Goal: Information Seeking & Learning: Find specific fact

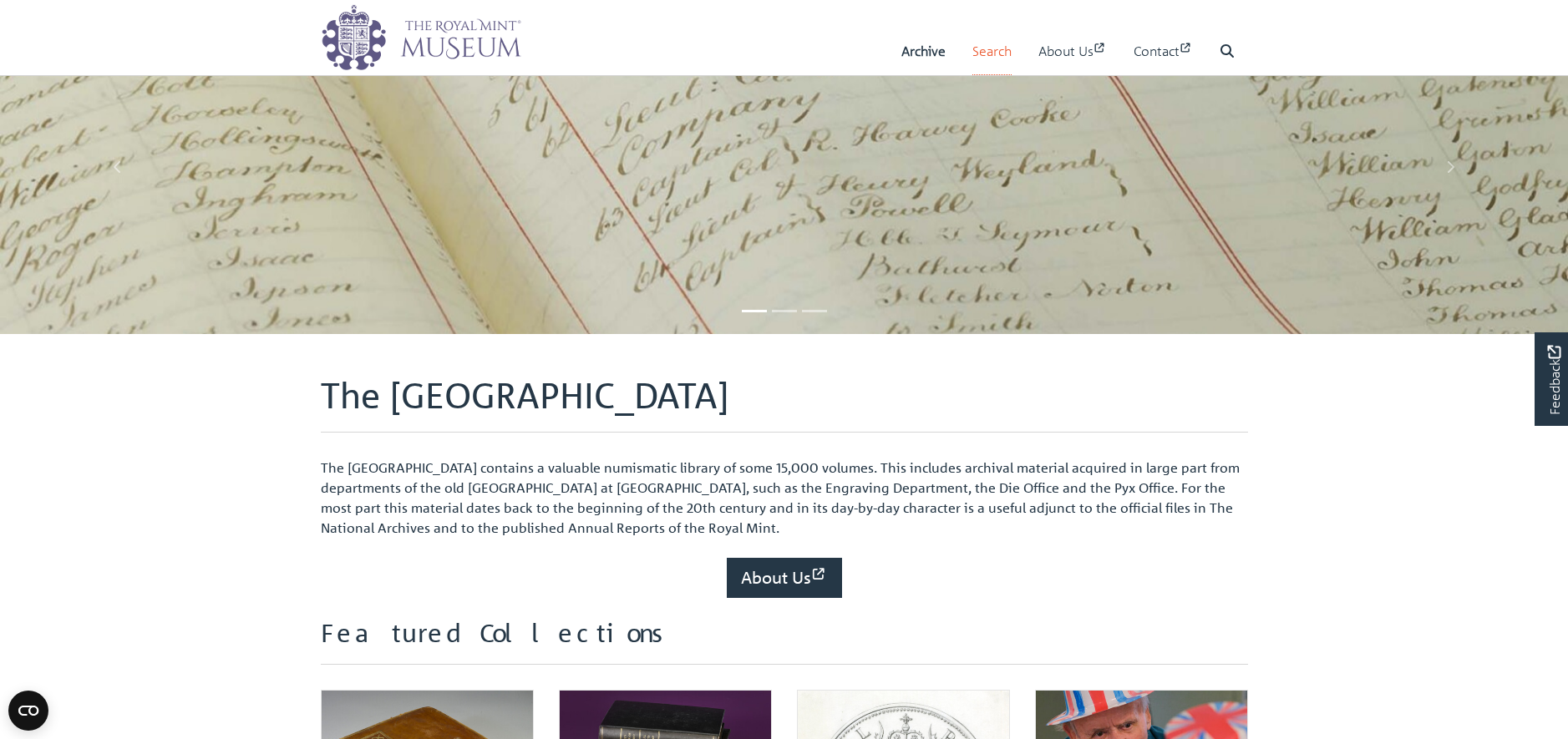
click at [984, 50] on link "Search" at bounding box center [991, 52] width 39 height 48
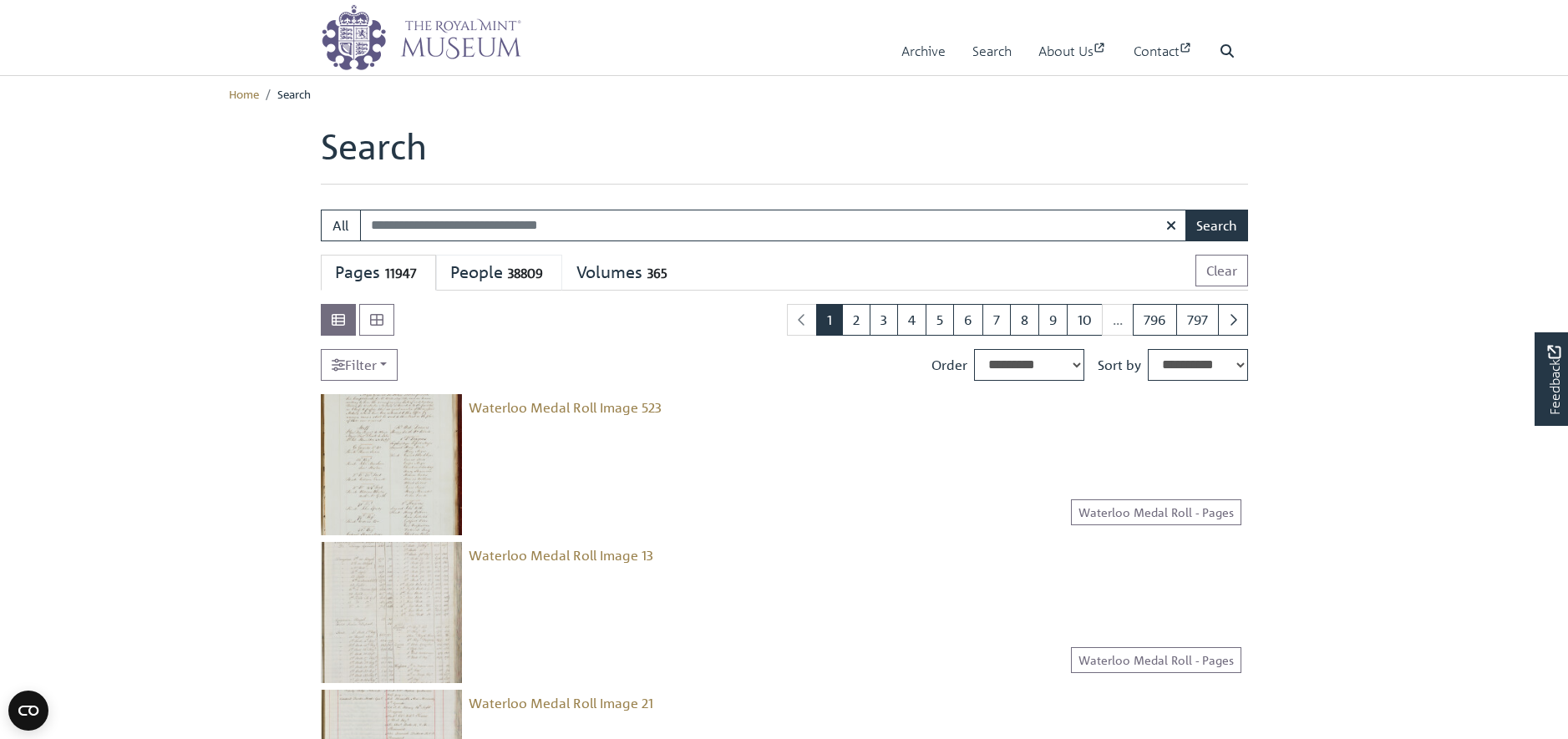
click at [512, 274] on span "38809" at bounding box center [525, 273] width 45 height 19
select select "****"
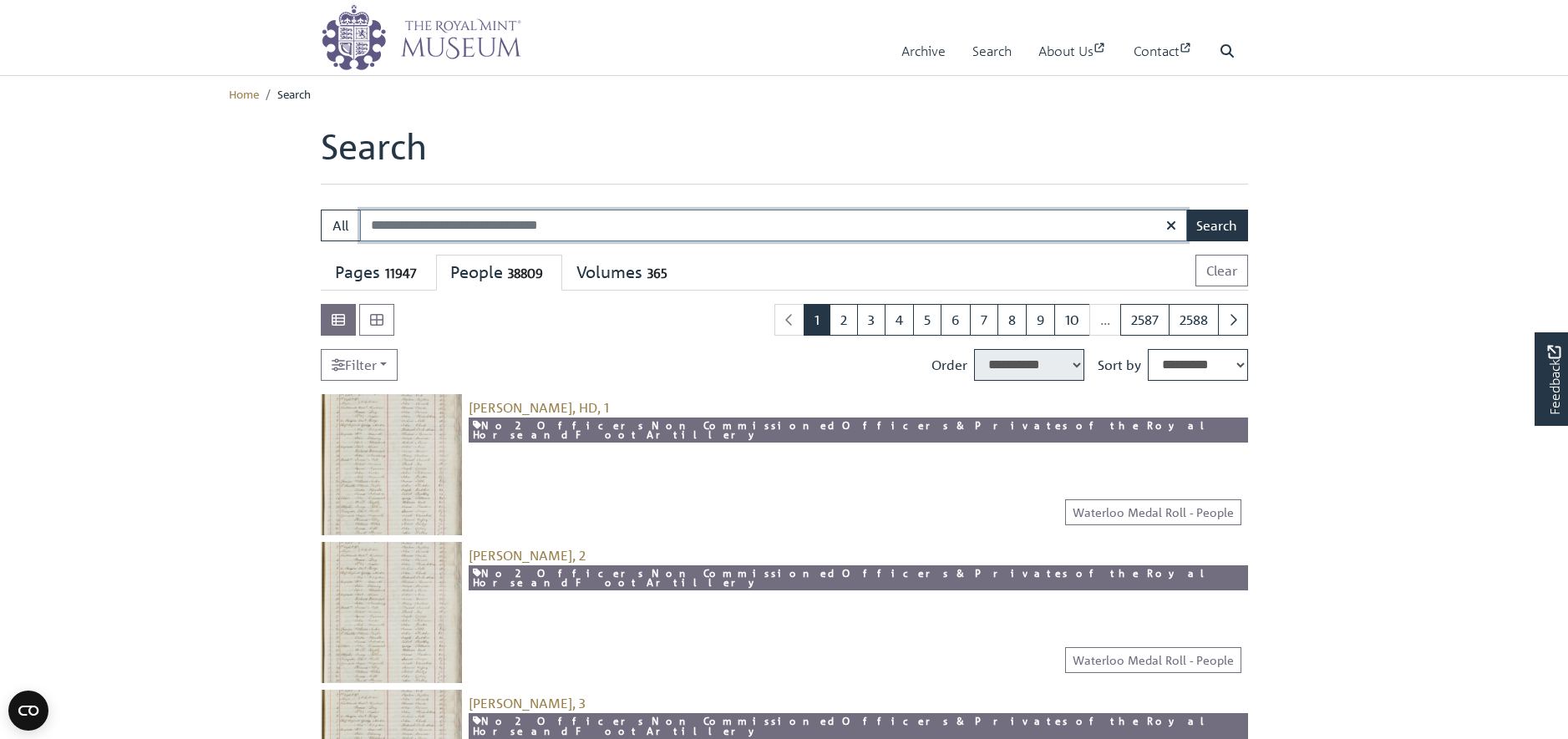
click at [477, 226] on input "Search:" at bounding box center [773, 225] width 827 height 32
type input "*"
type input "**********"
click at [1213, 227] on button "Search" at bounding box center [1217, 225] width 63 height 32
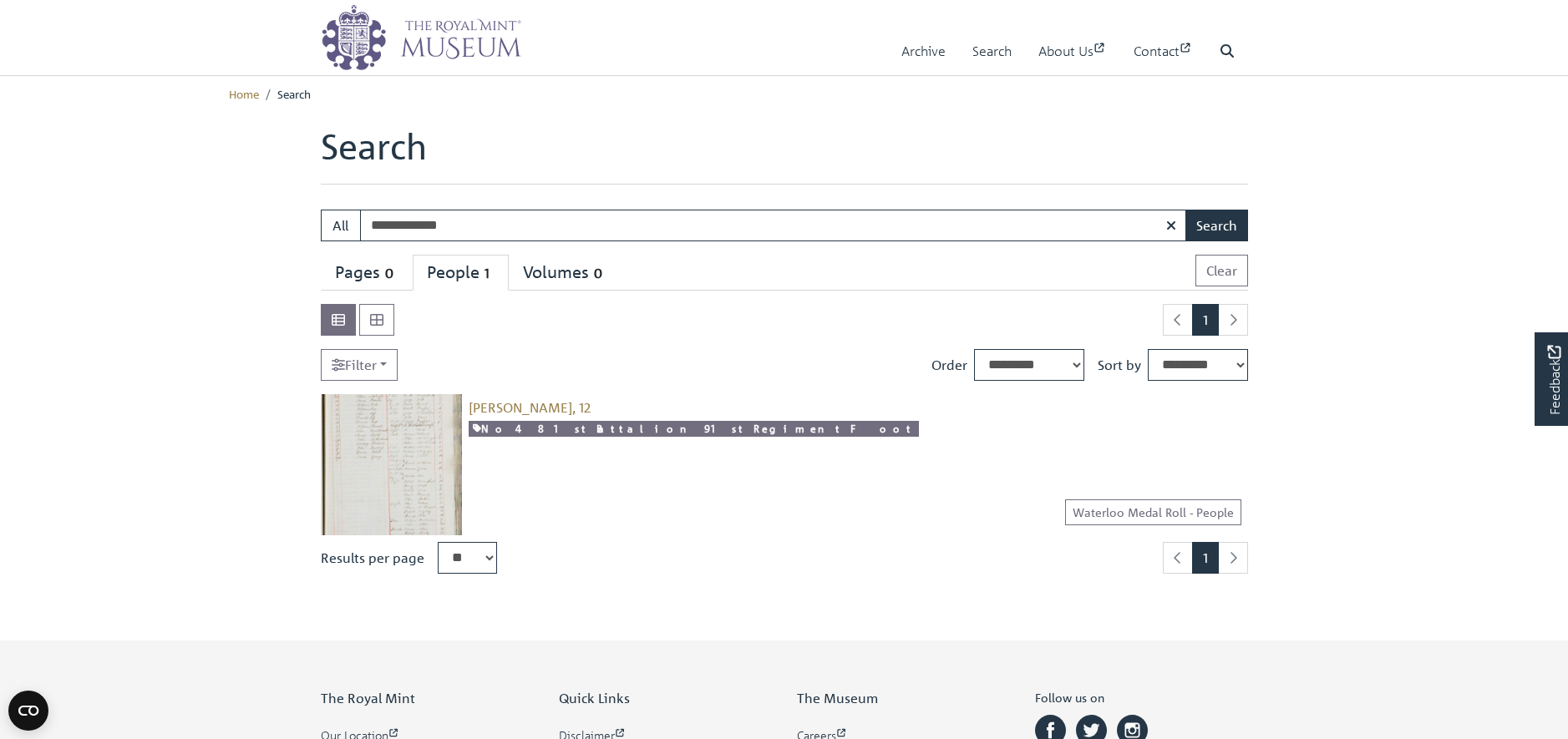
click at [408, 452] on img at bounding box center [392, 465] width 141 height 141
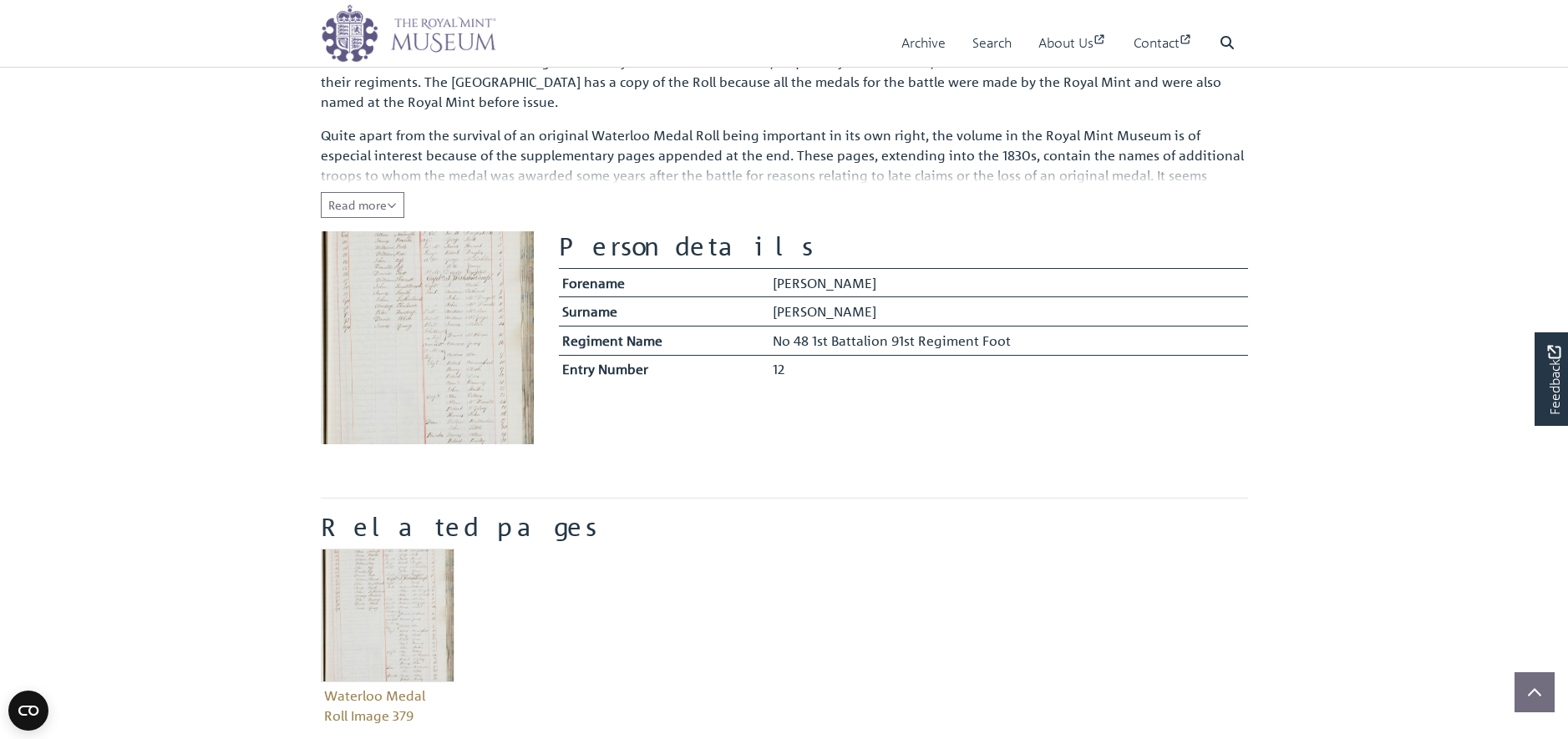
scroll to position [231, 0]
click at [498, 373] on img at bounding box center [427, 336] width 213 height 213
click at [395, 202] on icon "Read all of the content" at bounding box center [392, 204] width 10 height 11
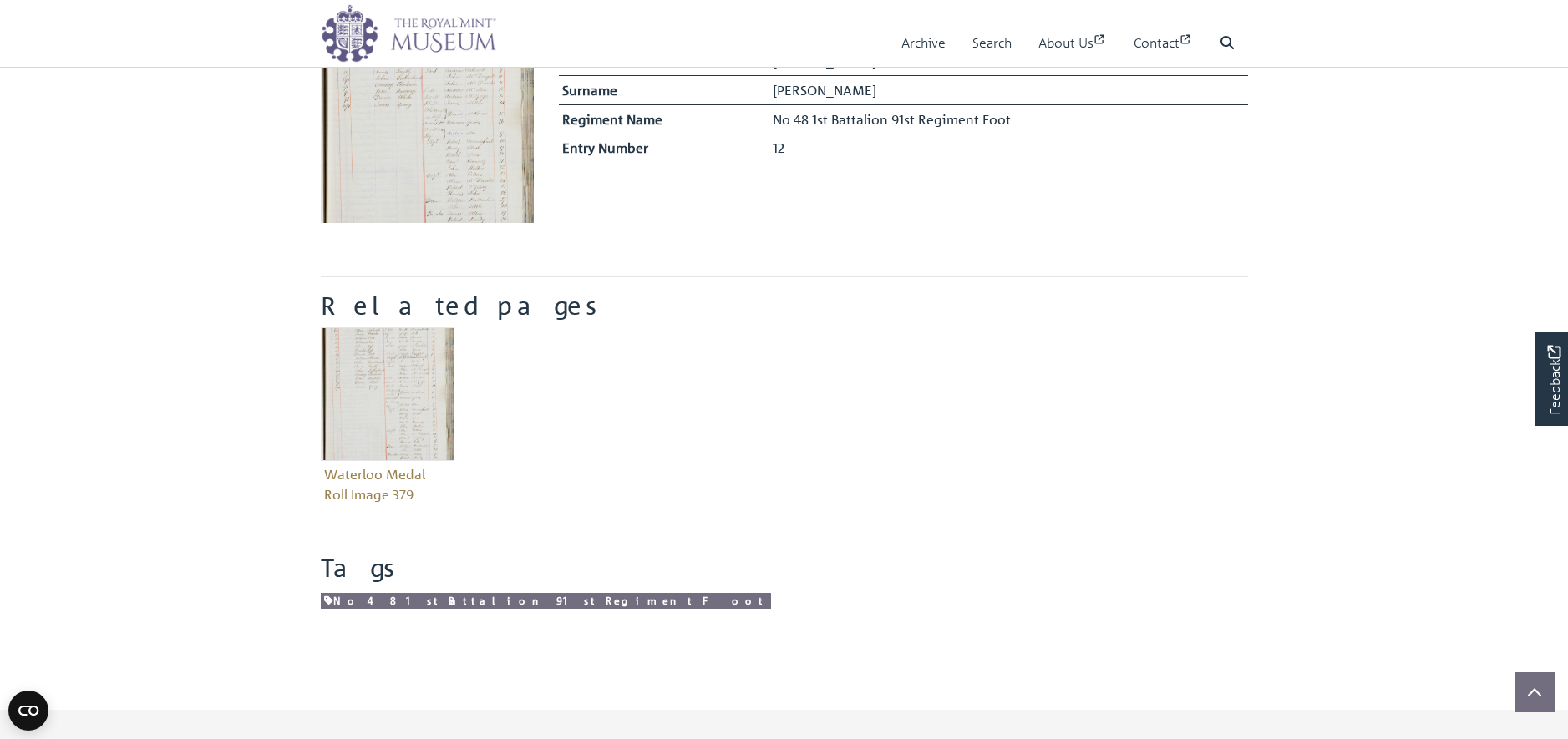
scroll to position [502, 0]
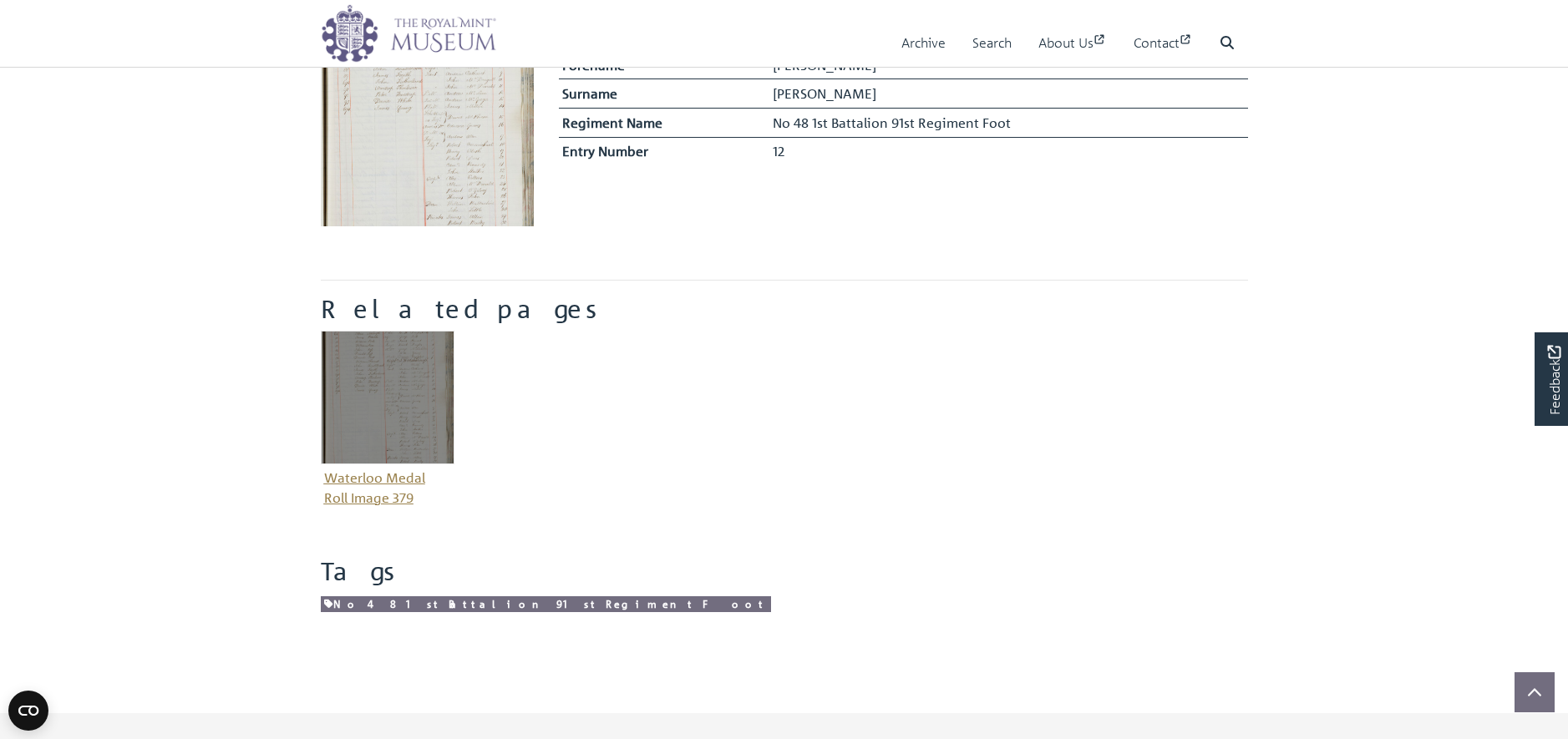
click at [364, 390] on img "Item related to this entity" at bounding box center [388, 397] width 134 height 134
click at [397, 391] on img "Item related to this entity" at bounding box center [388, 397] width 134 height 134
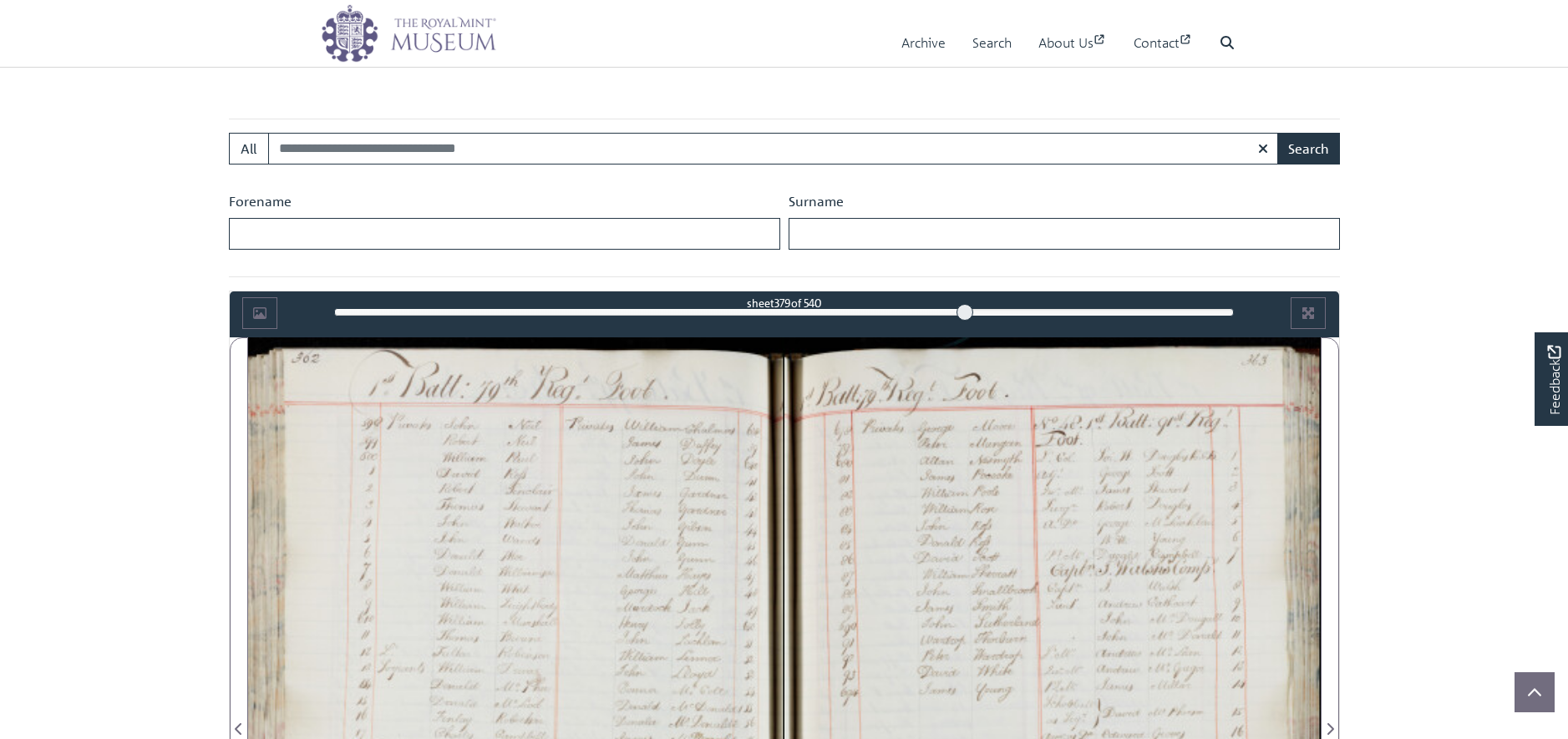
scroll to position [1009, 0]
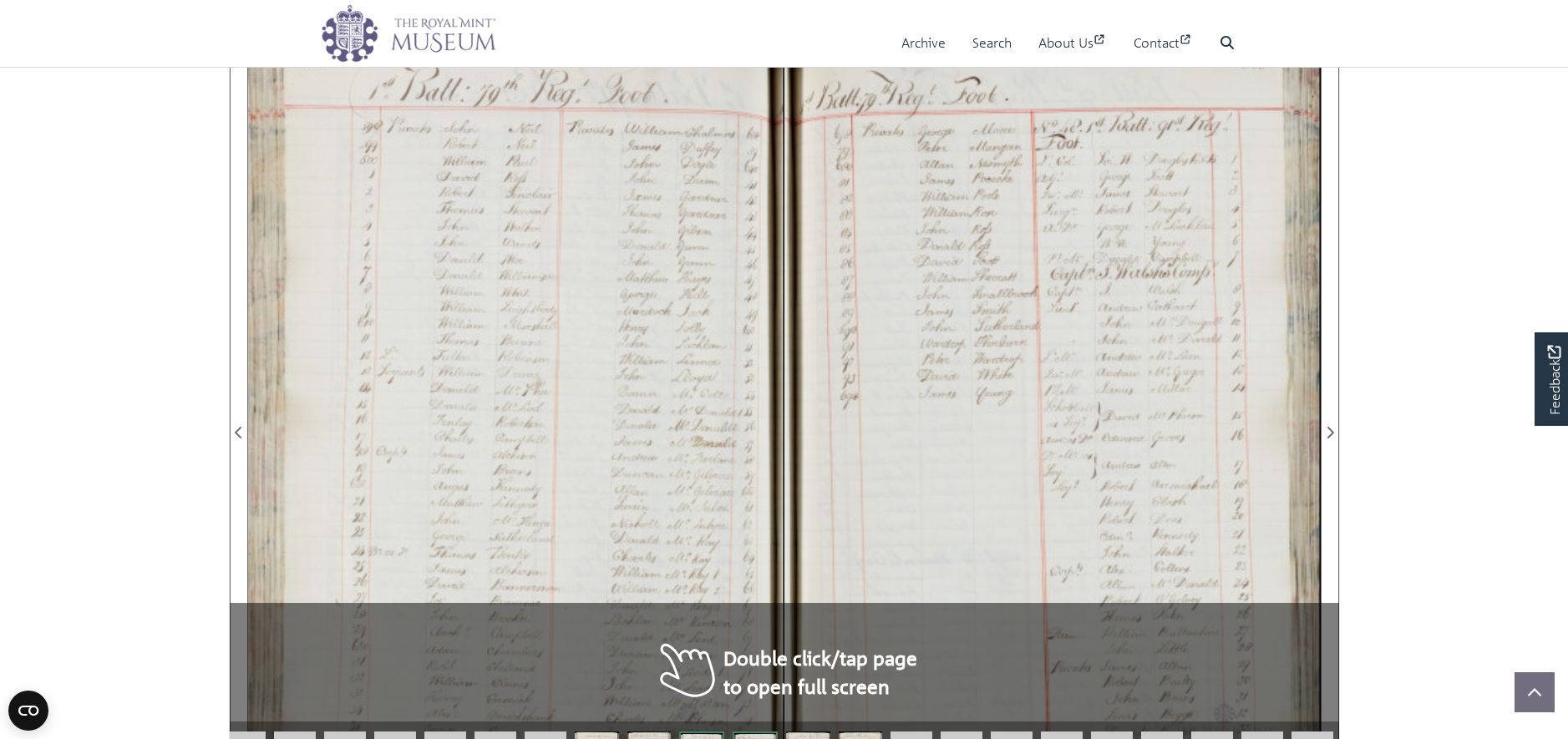
click at [825, 414] on div at bounding box center [1053, 423] width 537 height 765
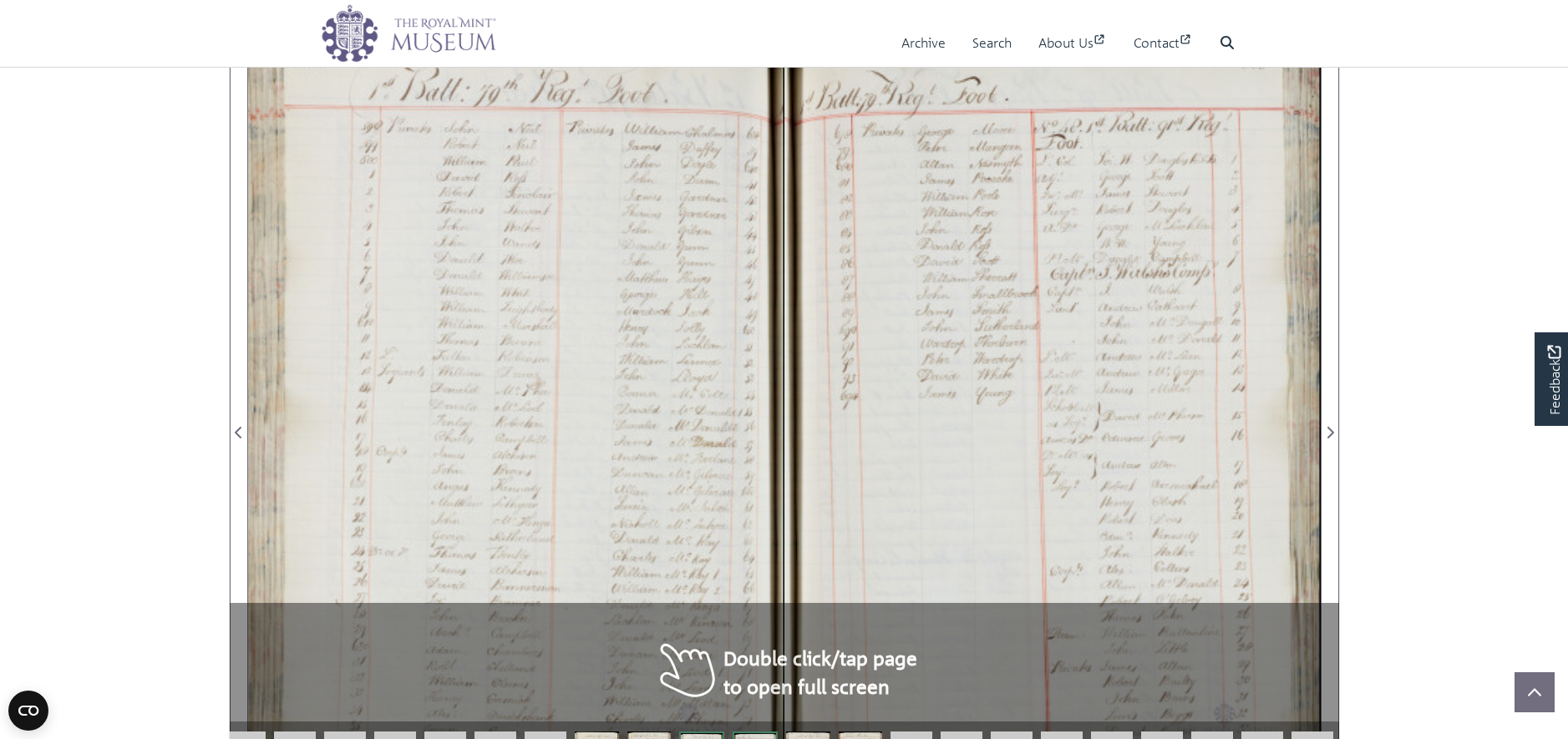
click at [825, 414] on div at bounding box center [1053, 423] width 537 height 765
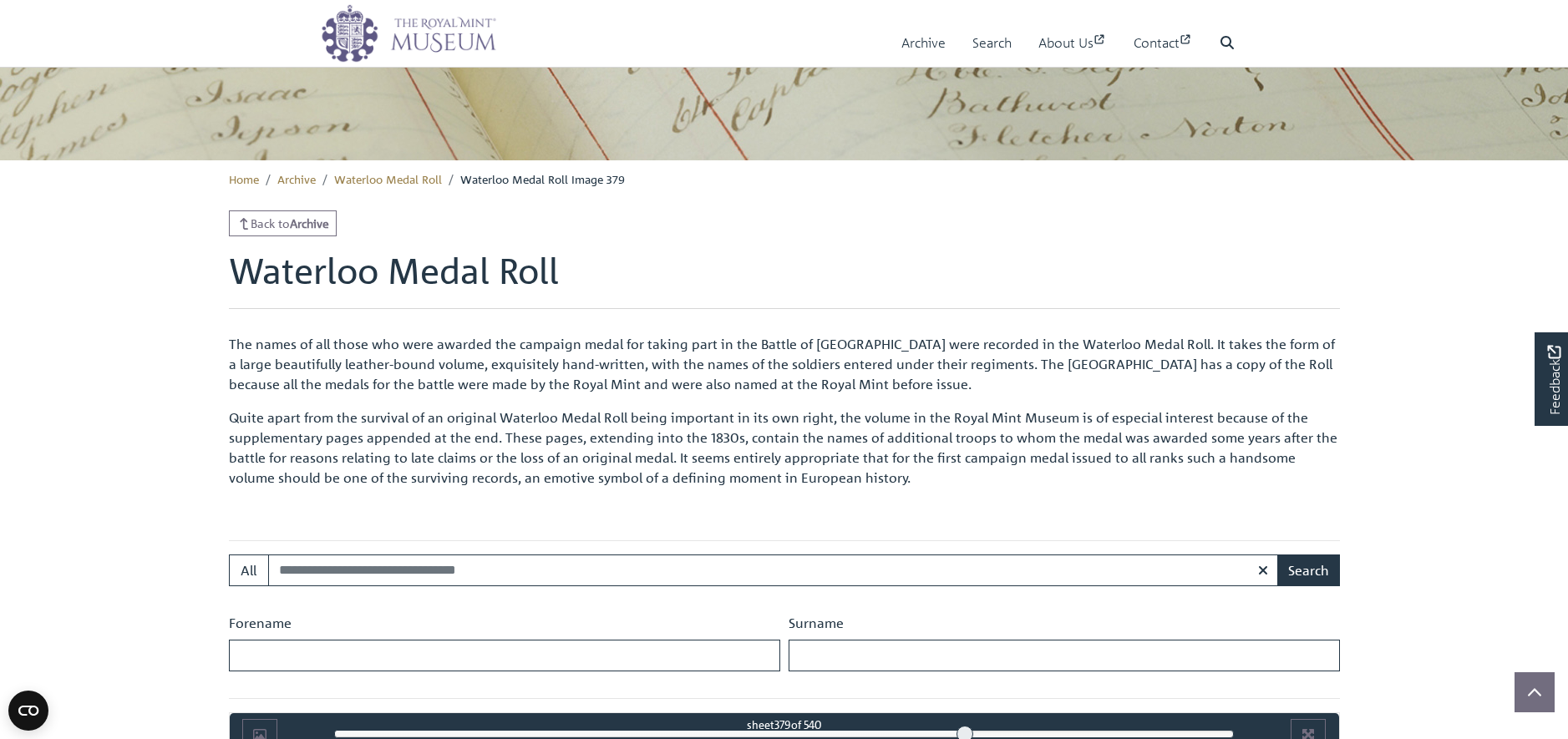
scroll to position [810, 0]
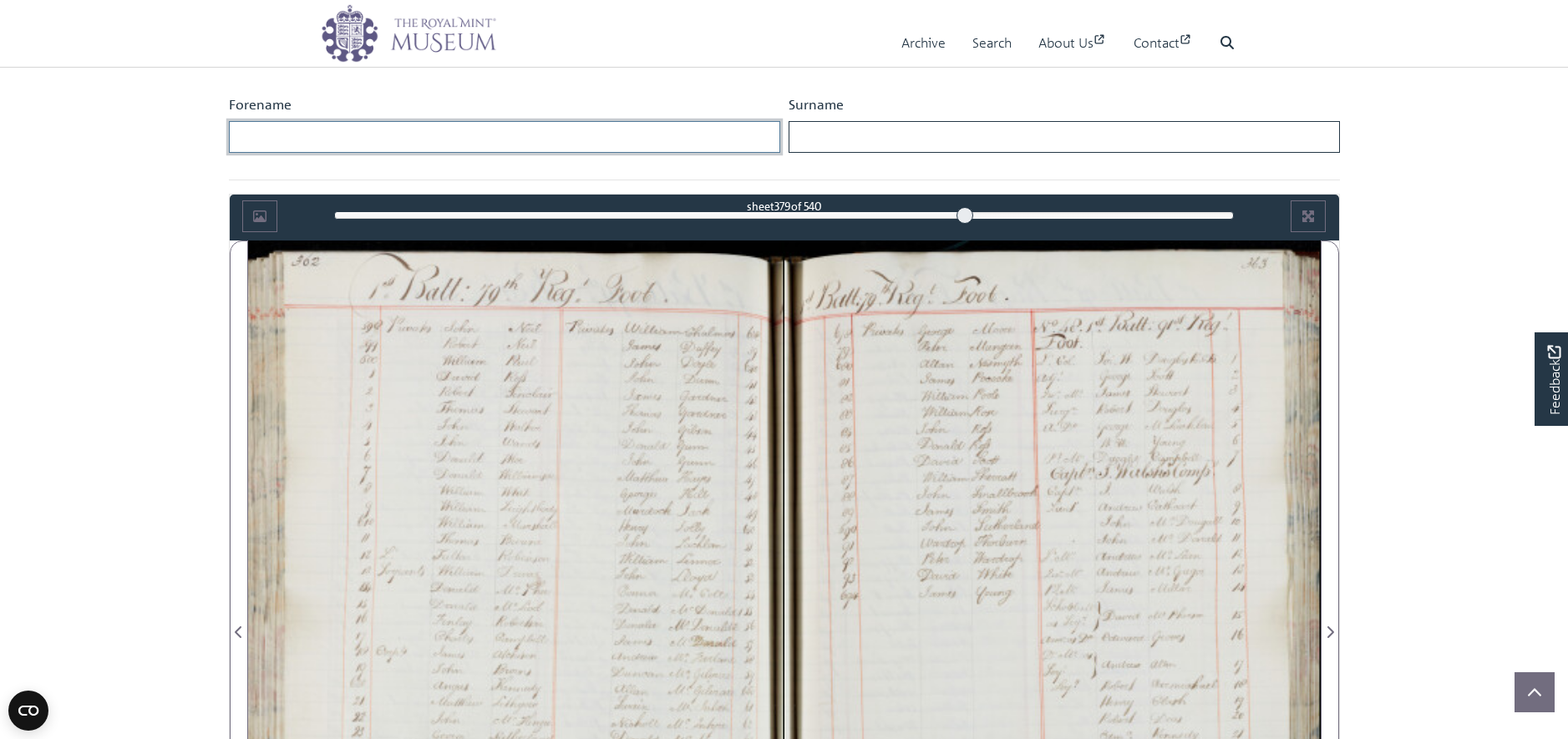
click at [353, 134] on input "Forename" at bounding box center [504, 137] width 551 height 32
type input "******"
click at [832, 138] on input "Surname" at bounding box center [1064, 137] width 551 height 32
type input "******"
click at [1278, 36] on button "Search" at bounding box center [1309, 52] width 63 height 32
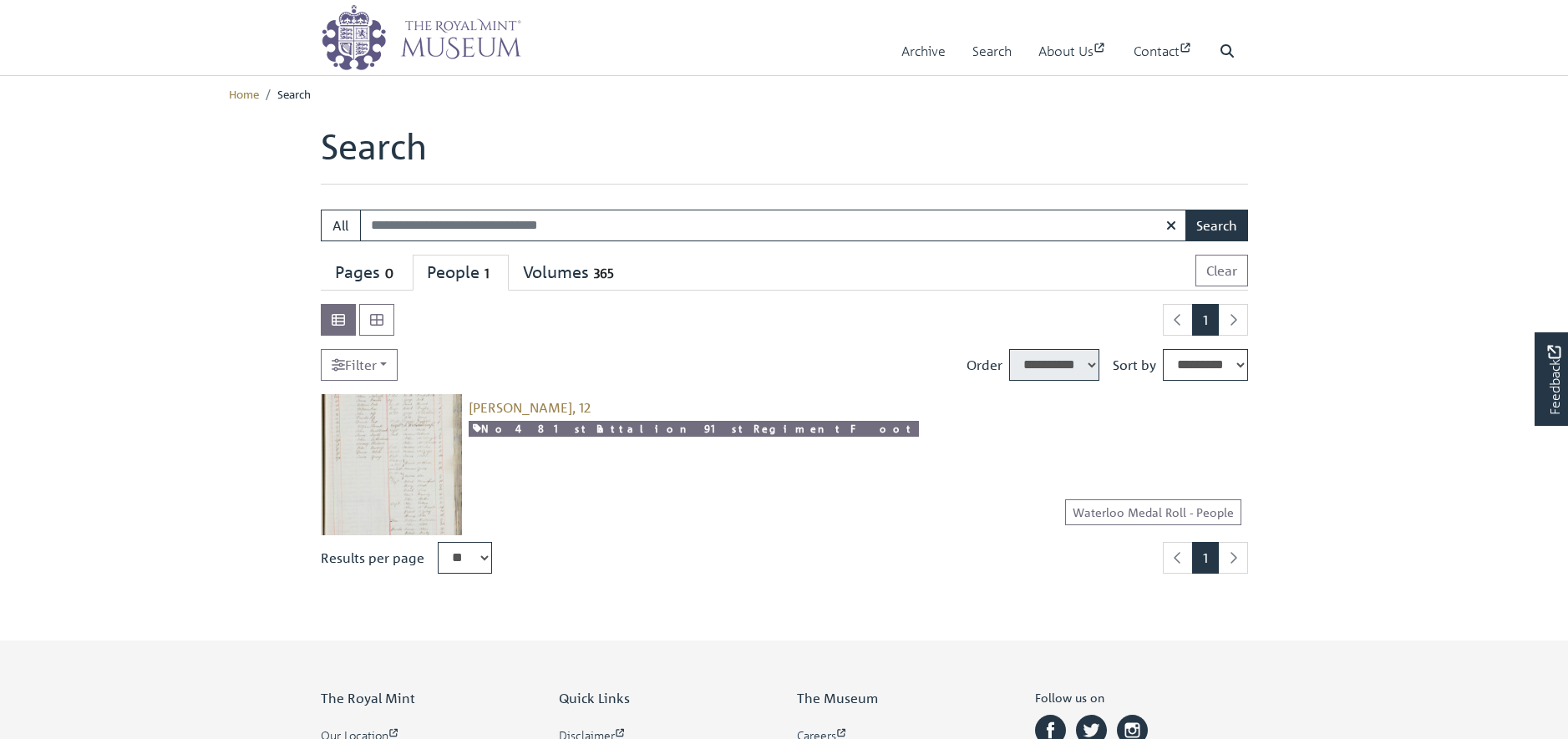
select select "****"
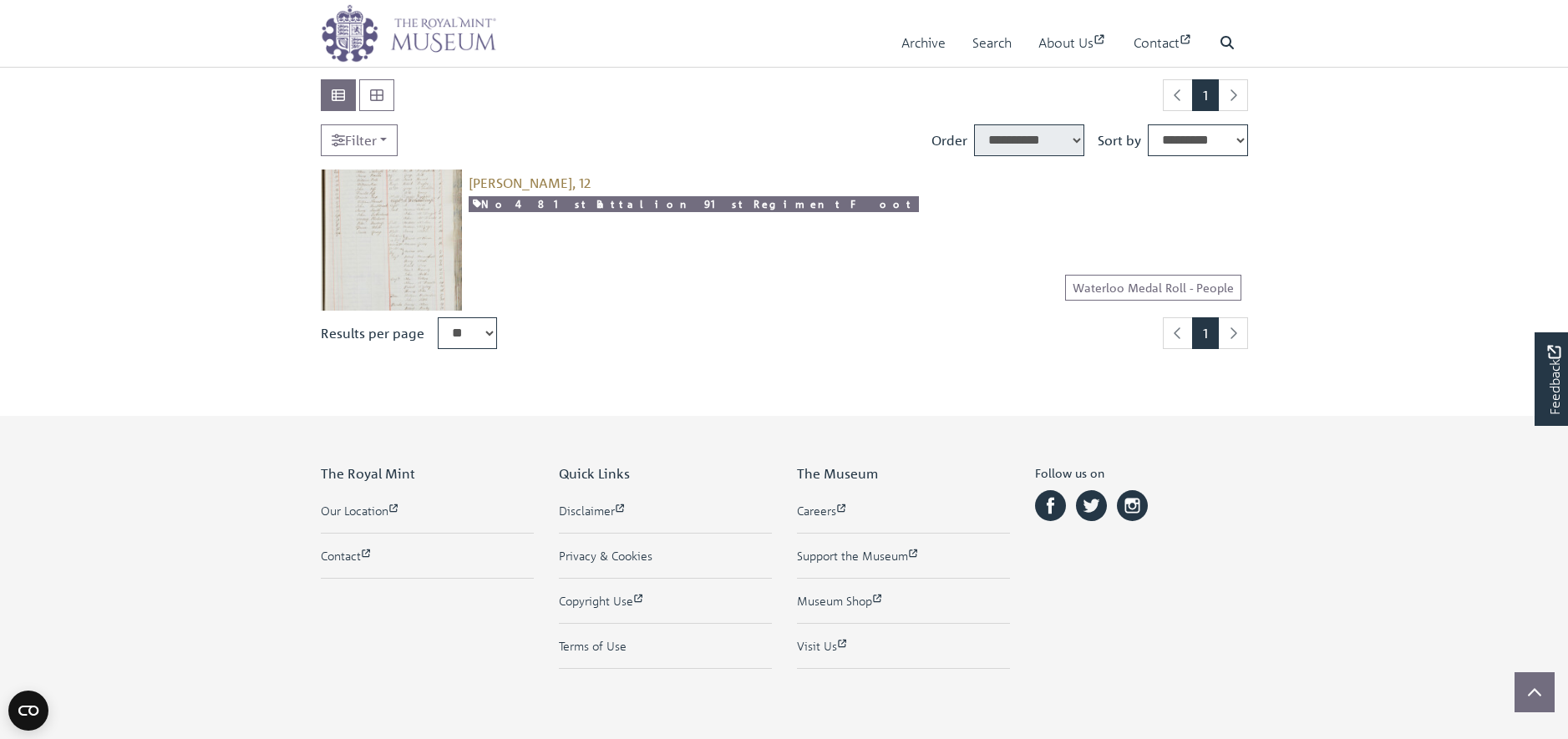
scroll to position [225, 0]
click at [424, 277] on img at bounding box center [392, 240] width 141 height 141
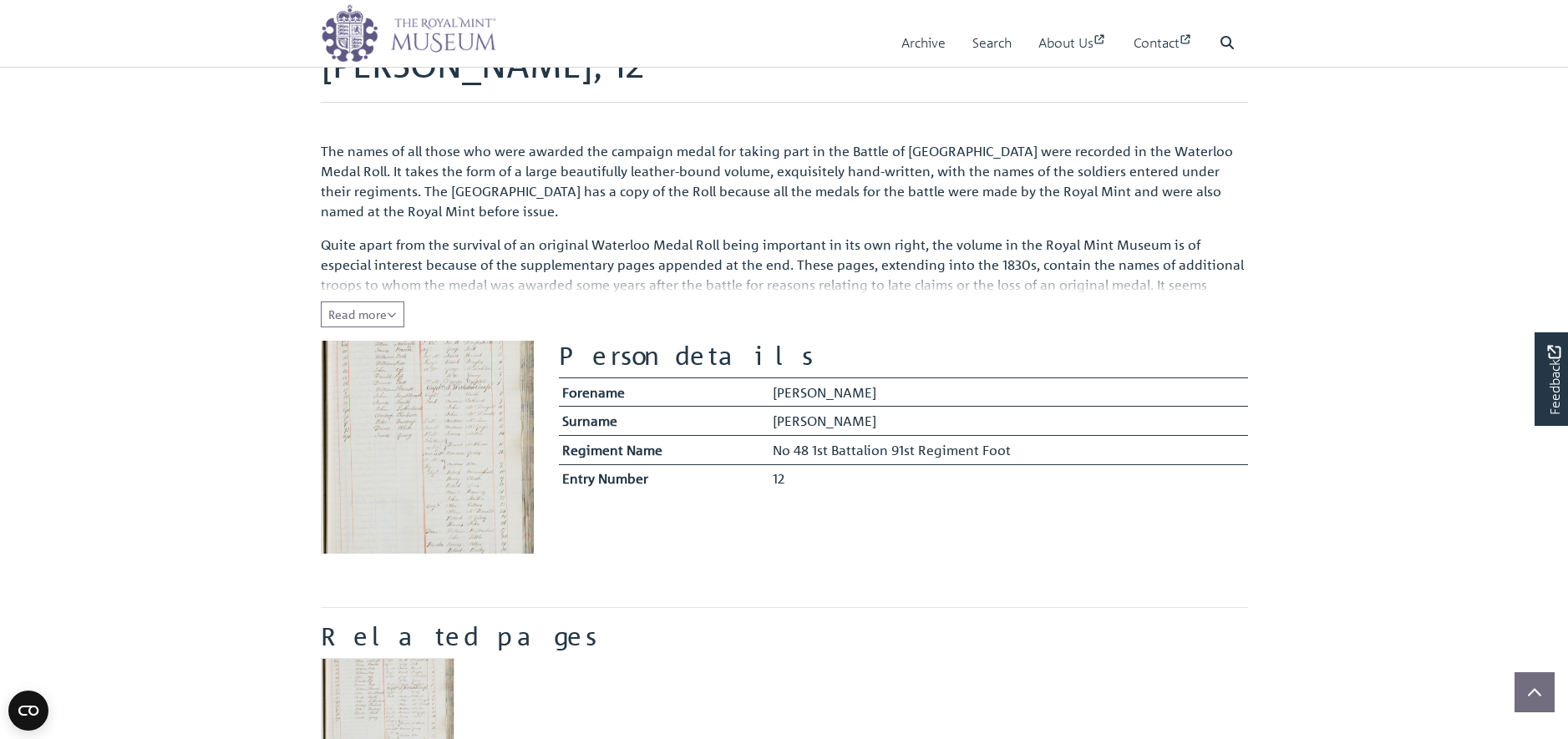
scroll to position [203, 0]
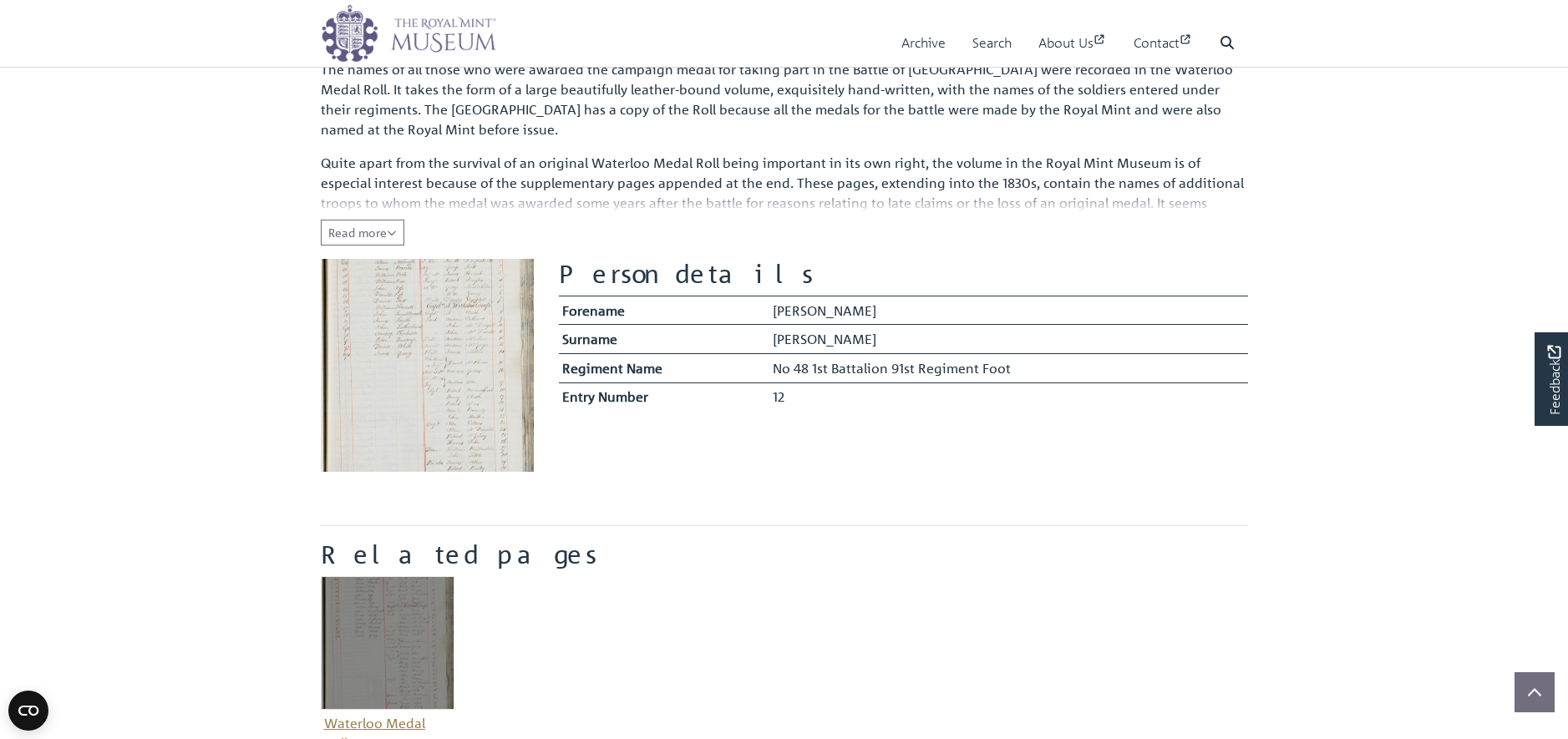
click at [414, 613] on img "Item related to this entity" at bounding box center [388, 644] width 134 height 134
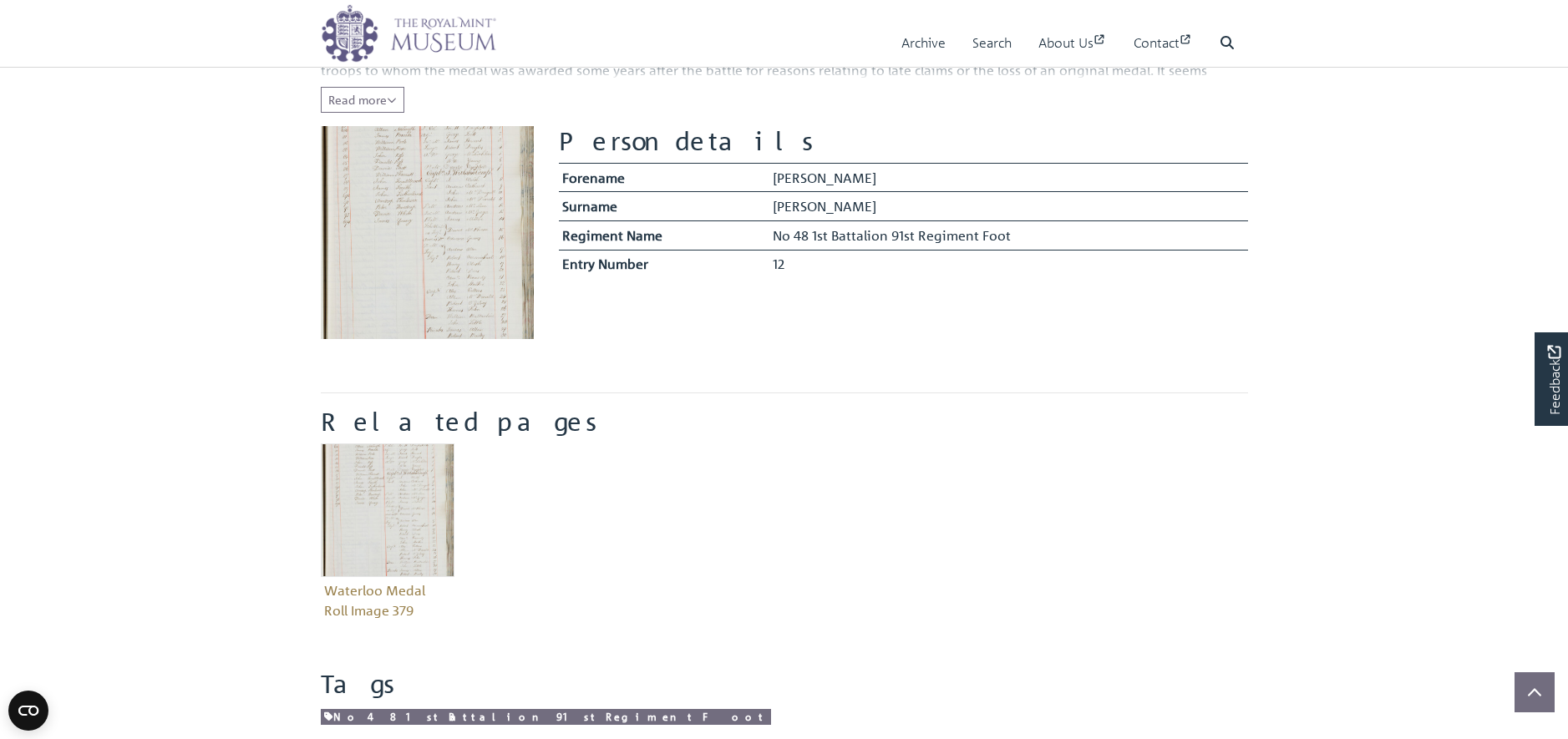
scroll to position [412, 0]
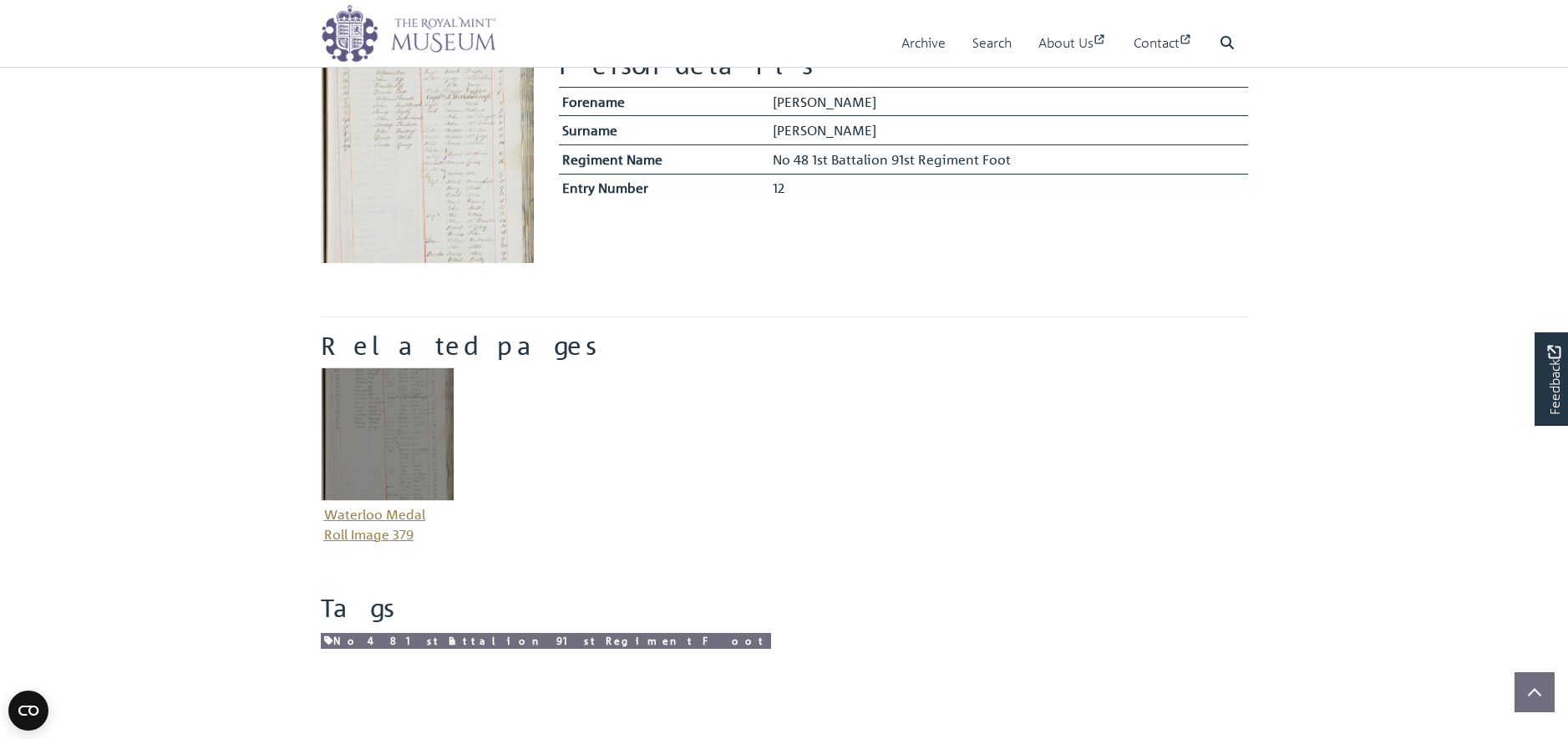
click at [411, 483] on img "Item related to this entity" at bounding box center [388, 434] width 134 height 134
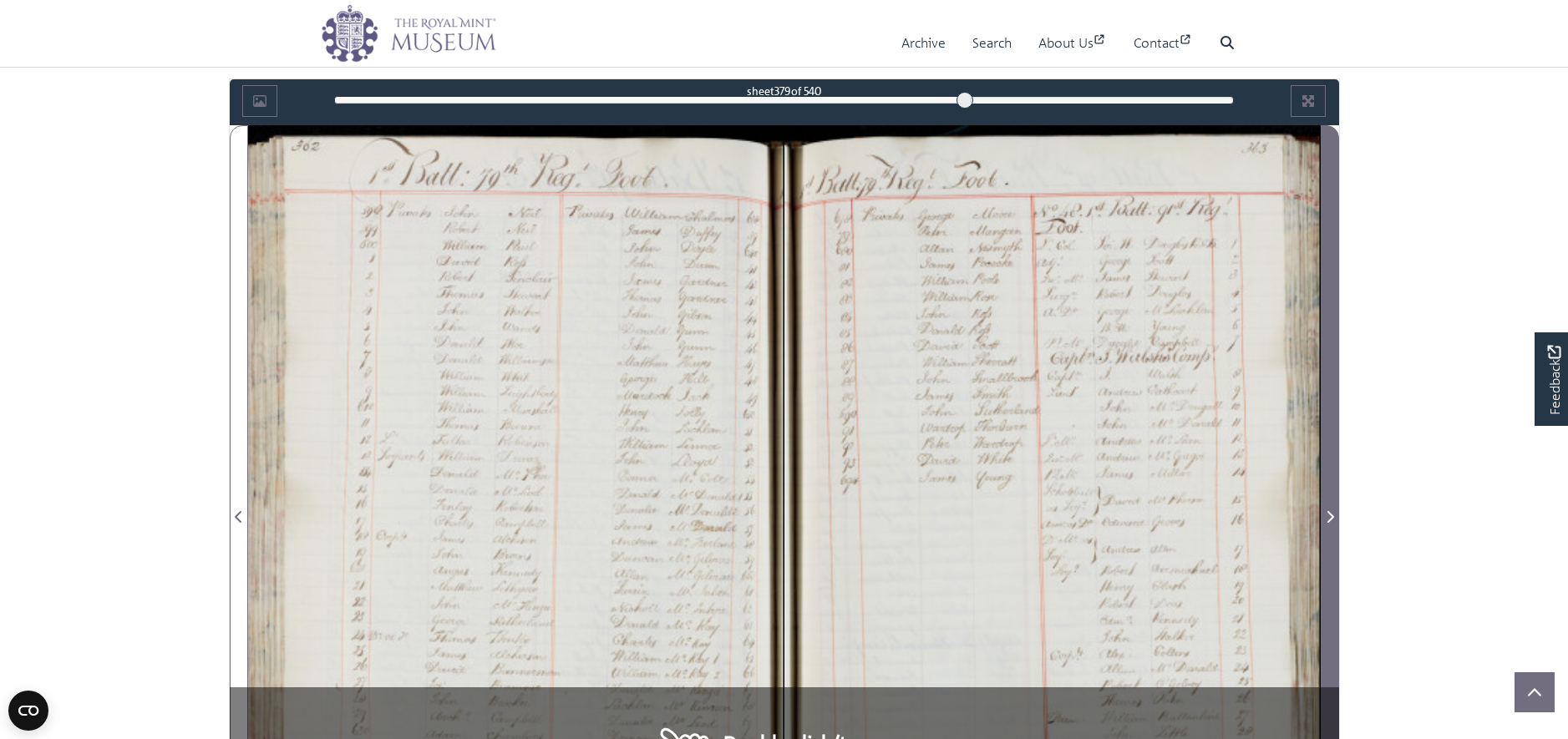
scroll to position [925, 0]
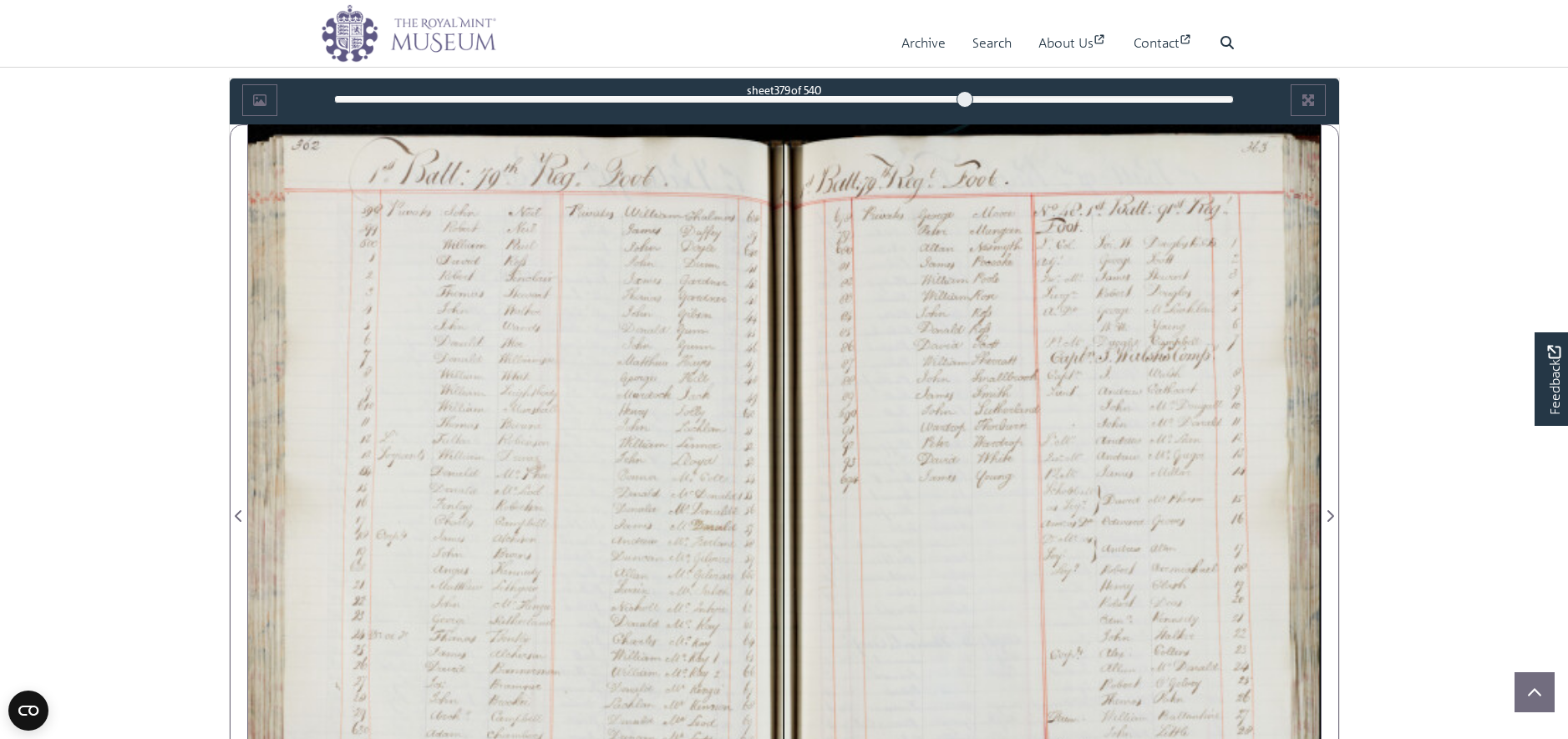
click at [1105, 444] on div at bounding box center [1053, 506] width 537 height 765
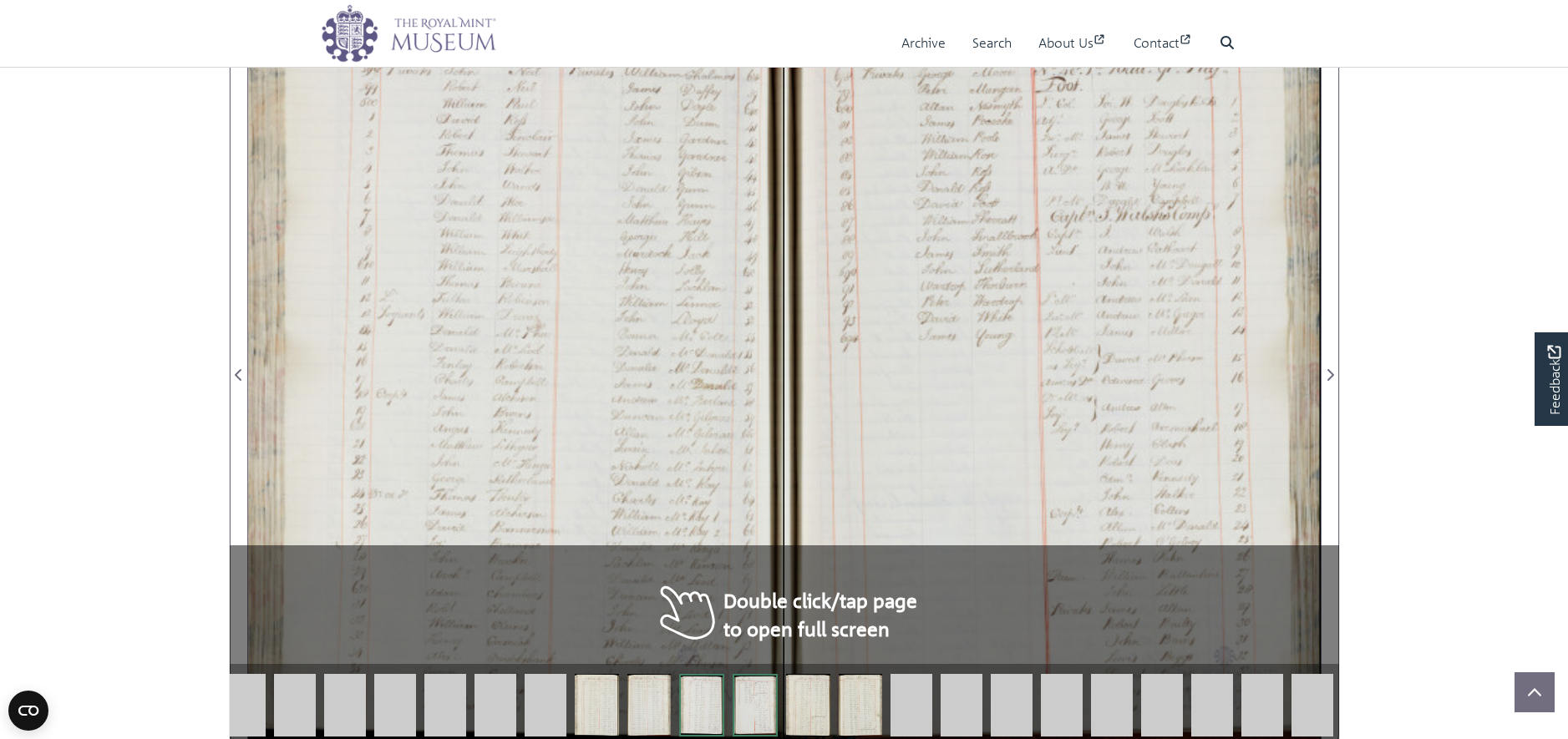
scroll to position [1003, 0]
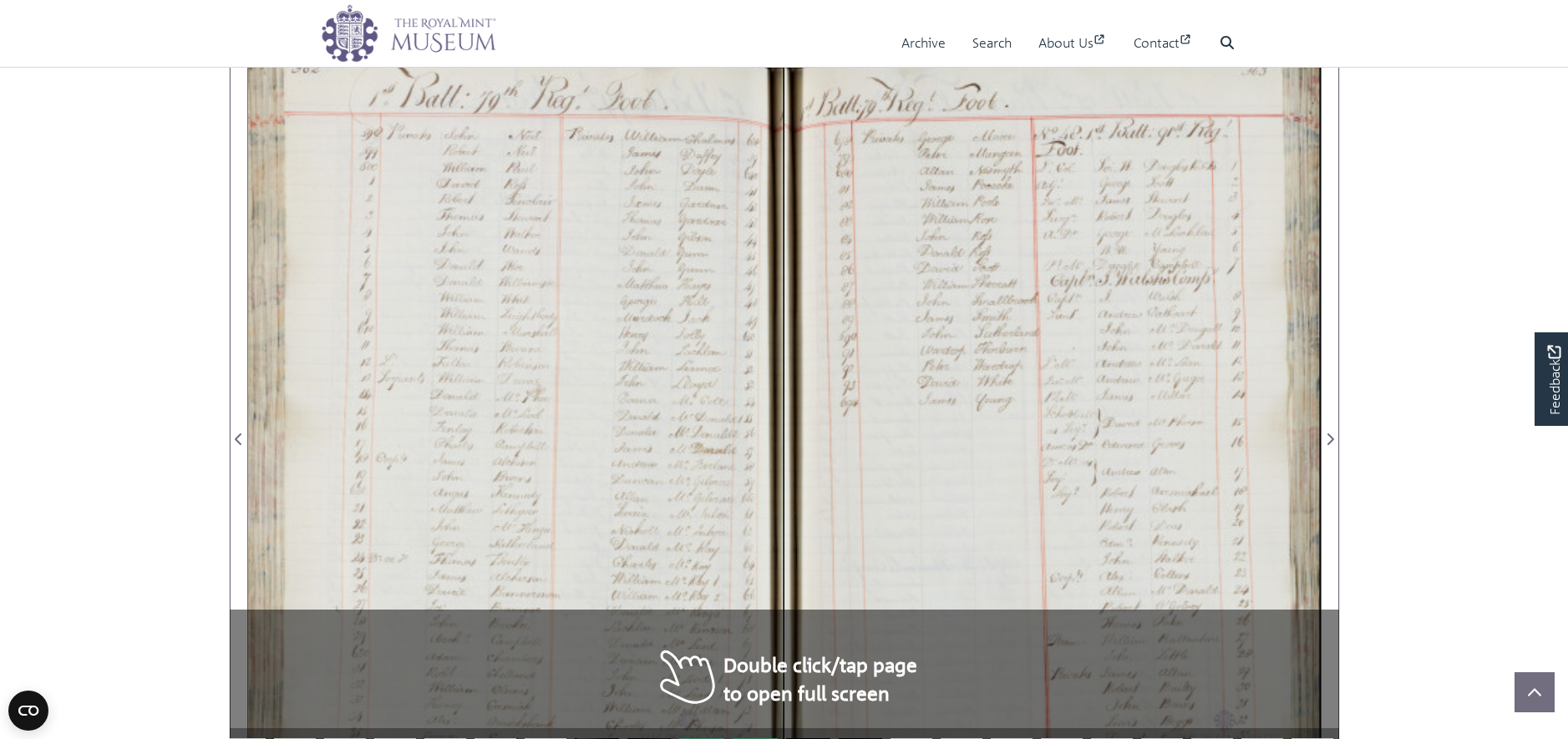
click at [927, 528] on div at bounding box center [1053, 430] width 537 height 765
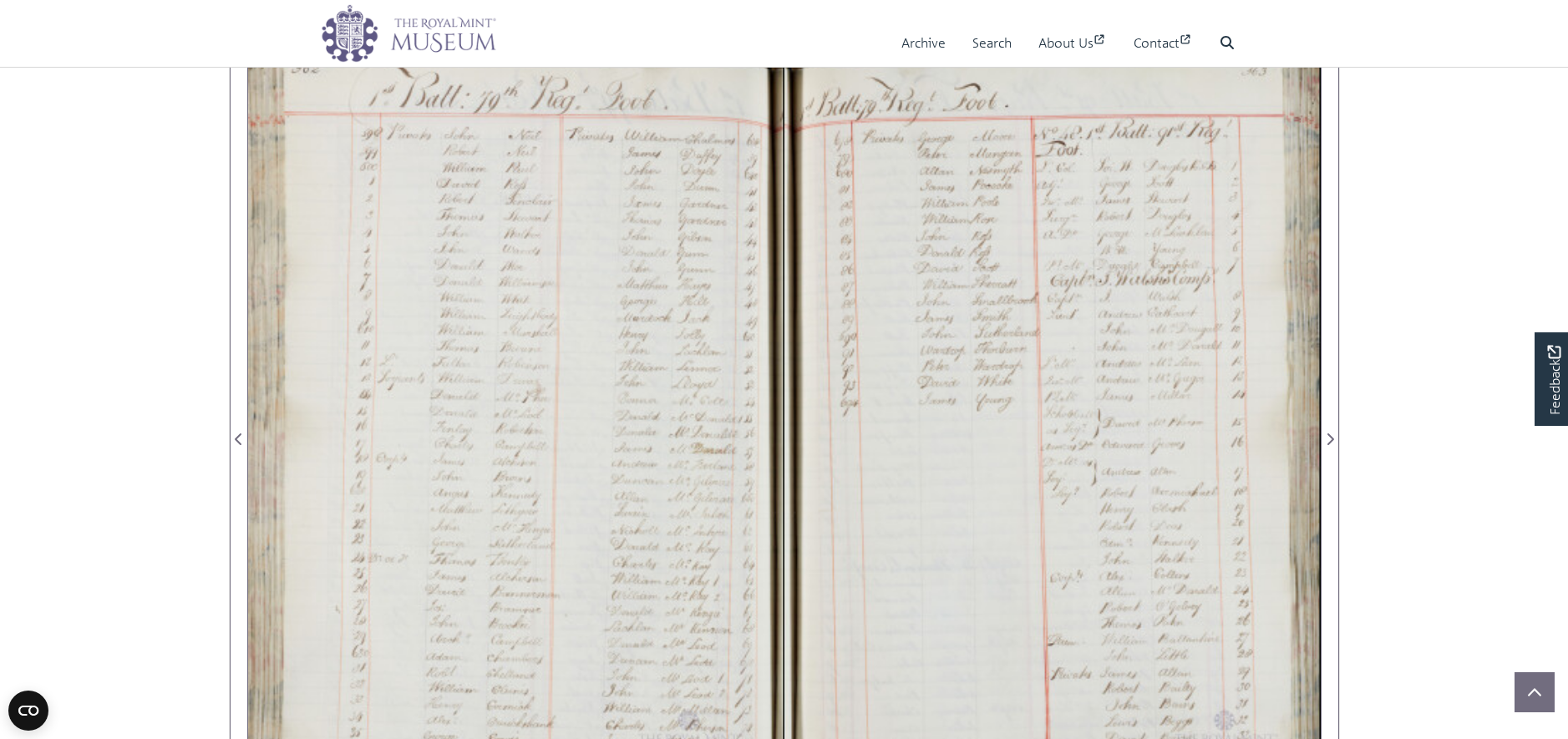
click at [1145, 289] on div at bounding box center [1053, 430] width 537 height 765
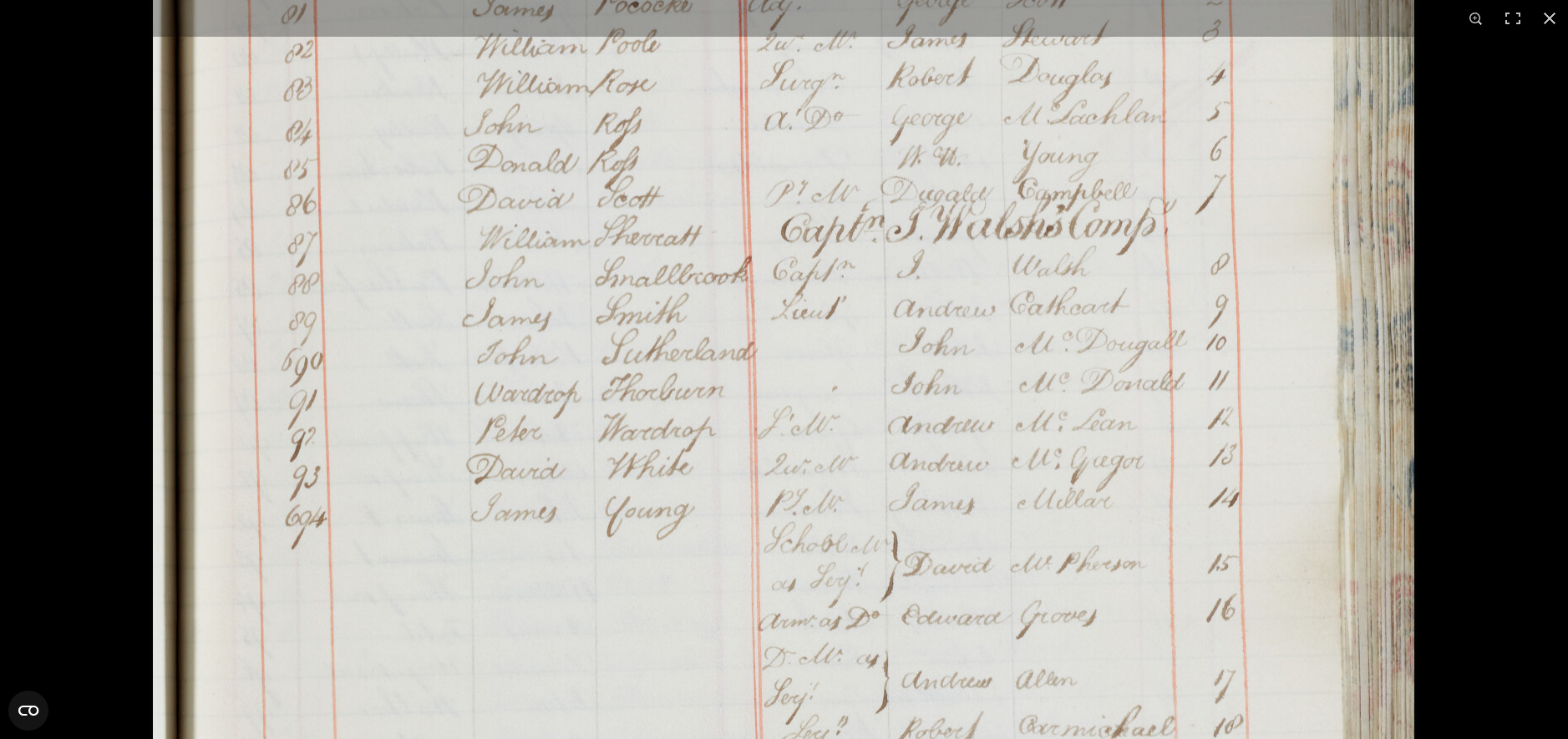
click at [745, 504] on img at bounding box center [783, 581] width 1267 height 1805
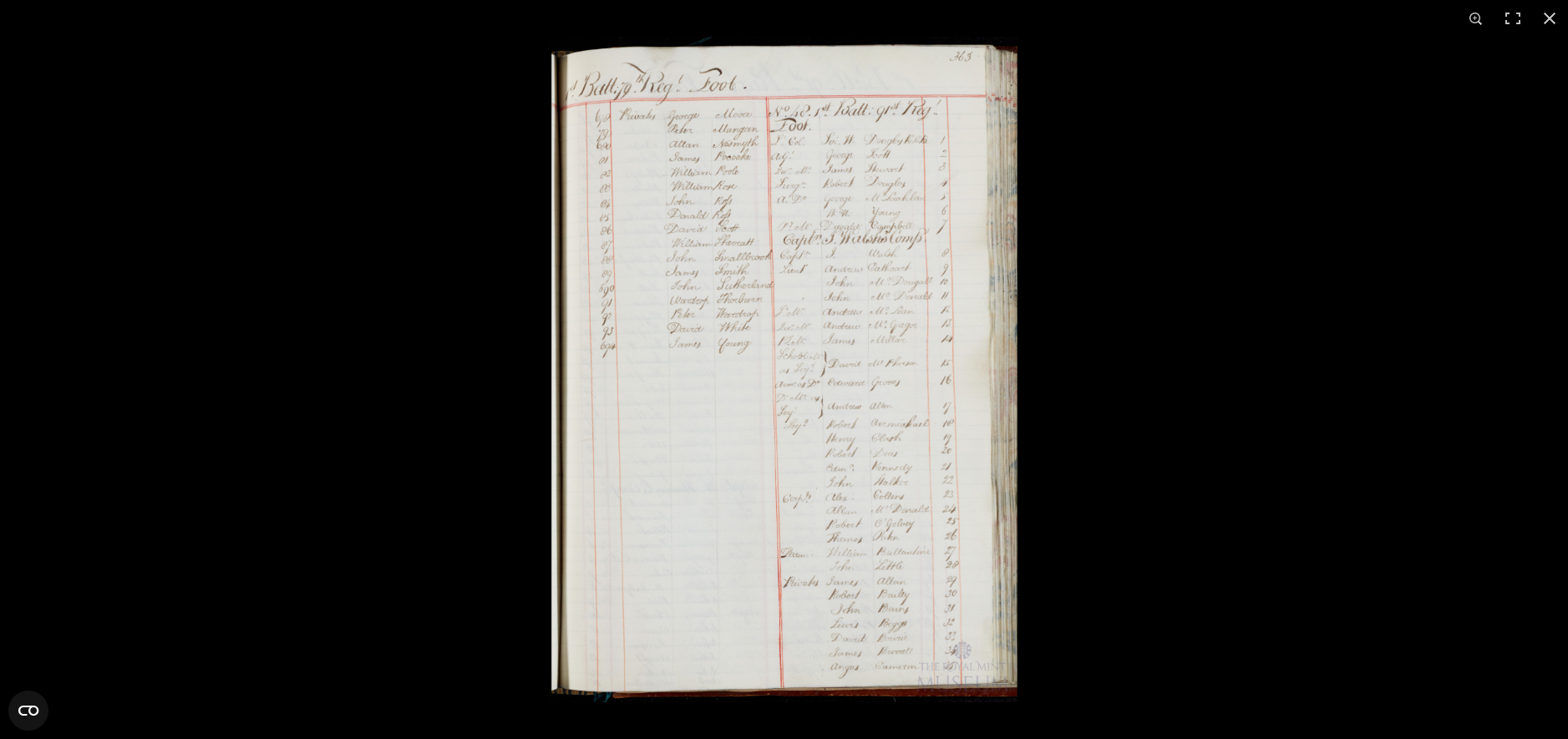
click at [733, 391] on img at bounding box center [785, 369] width 468 height 665
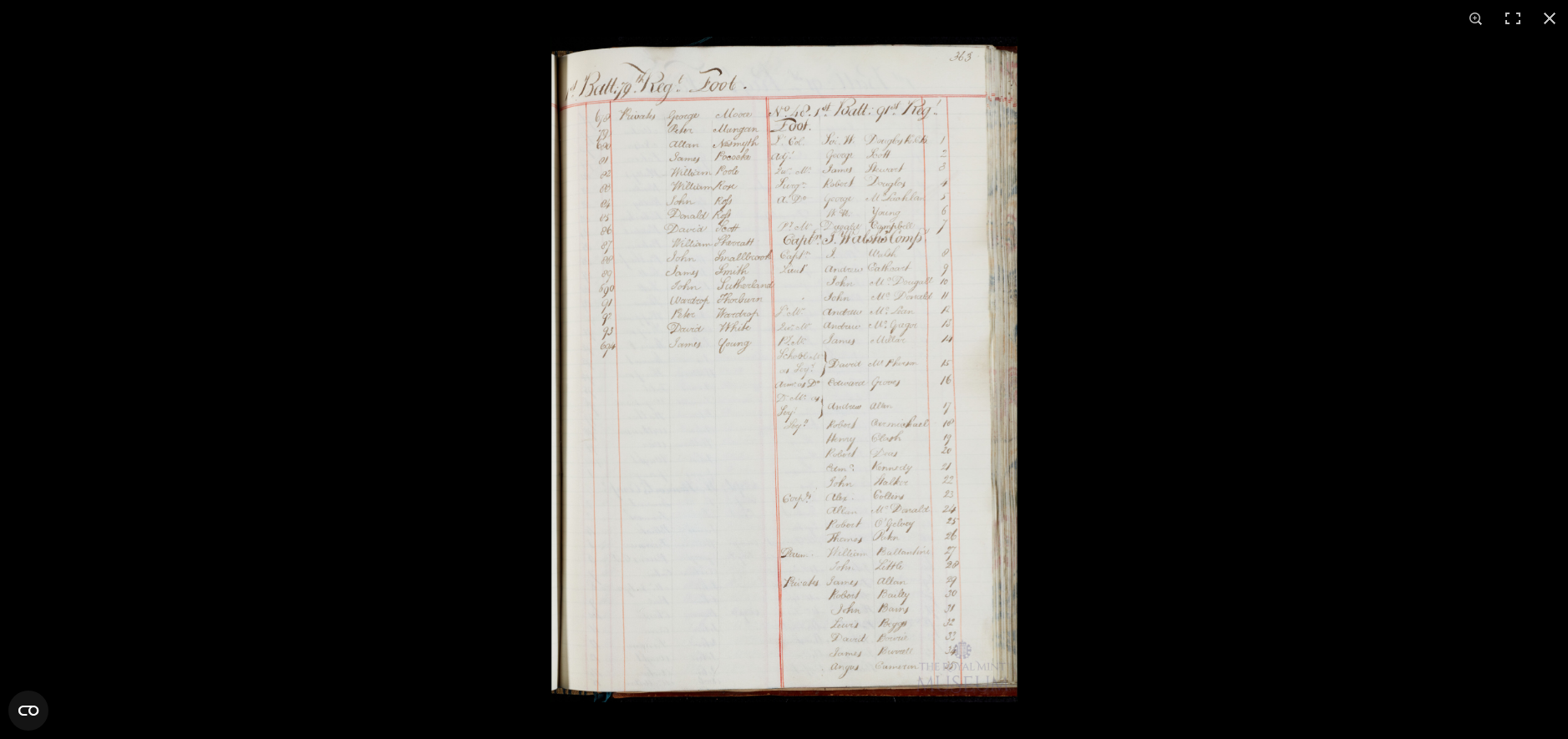
click at [734, 320] on img at bounding box center [785, 369] width 468 height 665
